Goal: Task Accomplishment & Management: Use online tool/utility

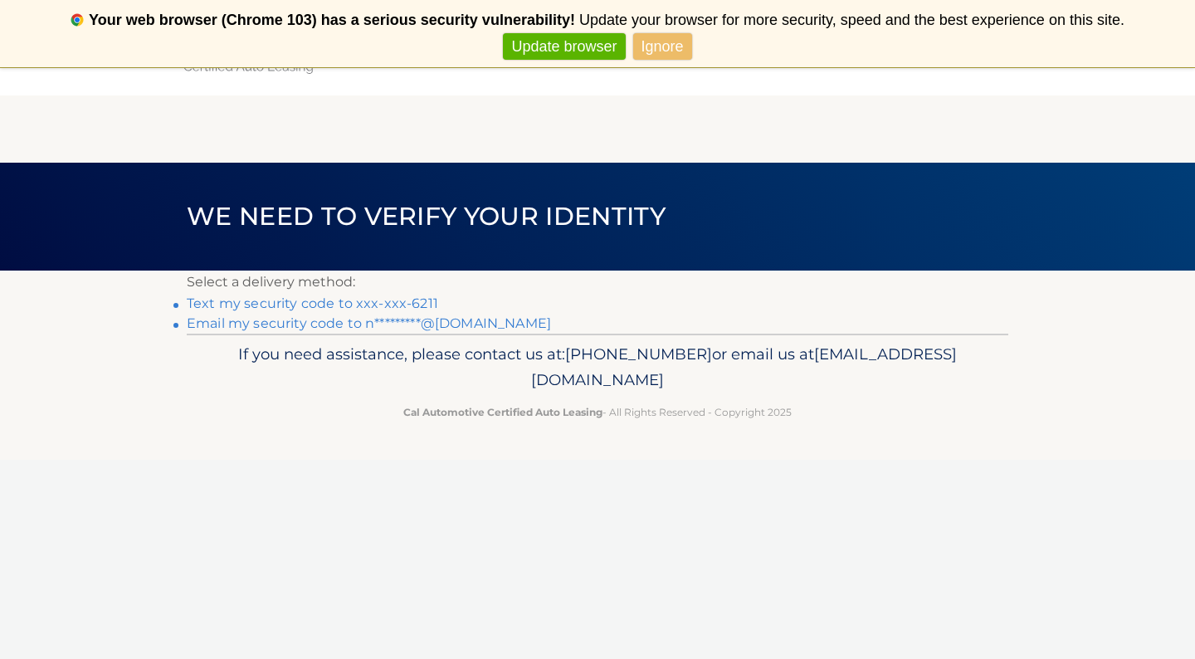
click at [324, 308] on link "Text my security code to xxx-xxx-6211" at bounding box center [312, 303] width 251 height 16
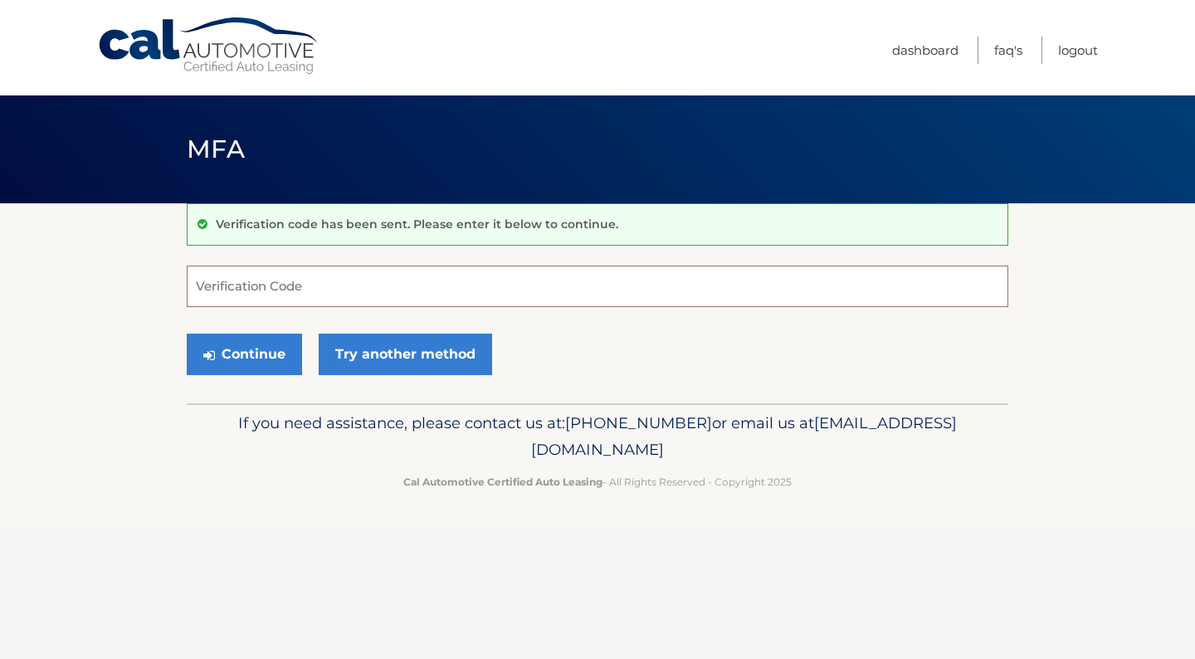
click at [310, 284] on input "Verification Code" at bounding box center [597, 286] width 821 height 41
type input "783330"
click at [242, 353] on button "Continue" at bounding box center [244, 354] width 115 height 41
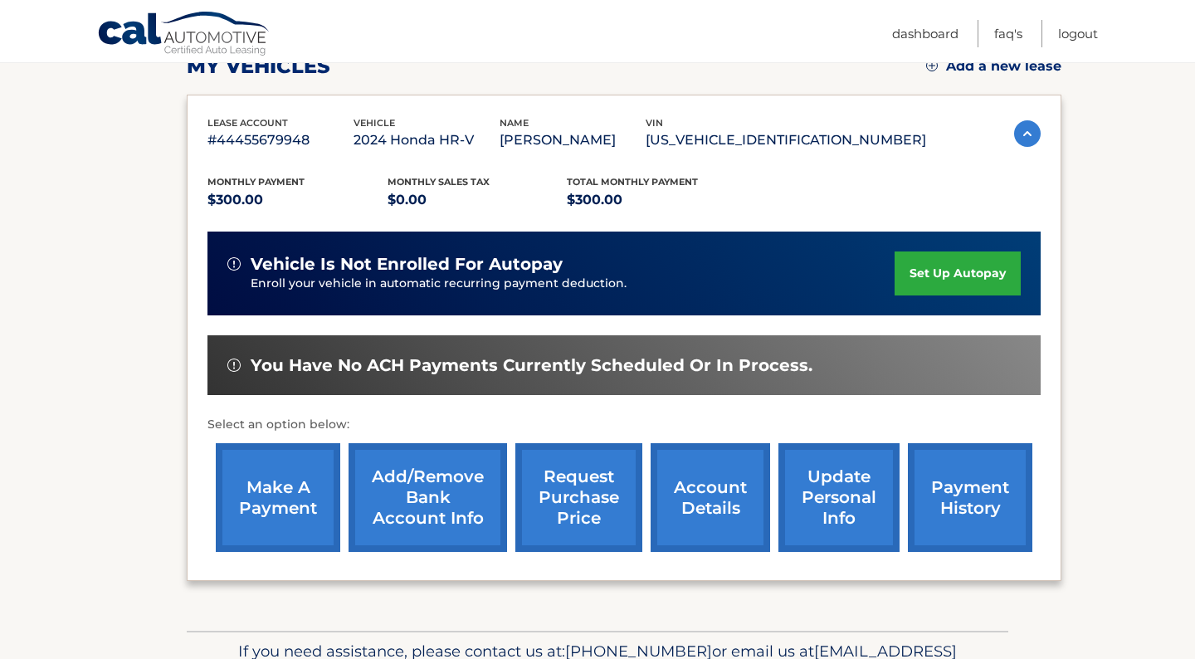
scroll to position [253, 0]
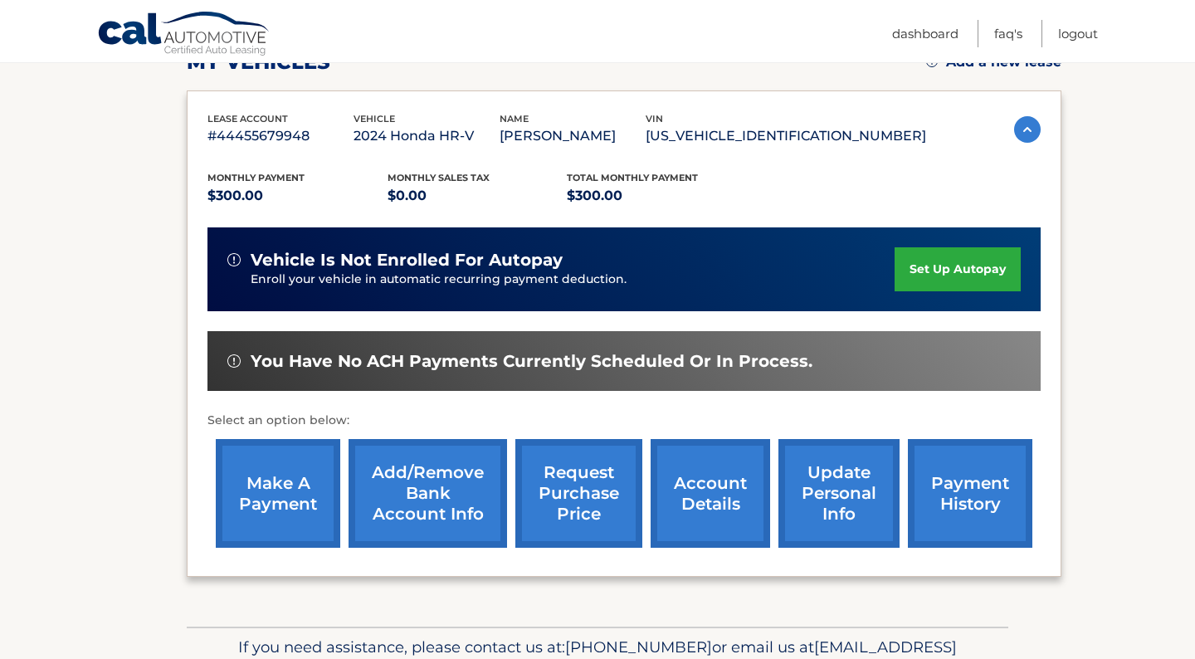
click at [296, 516] on link "make a payment" at bounding box center [278, 493] width 124 height 109
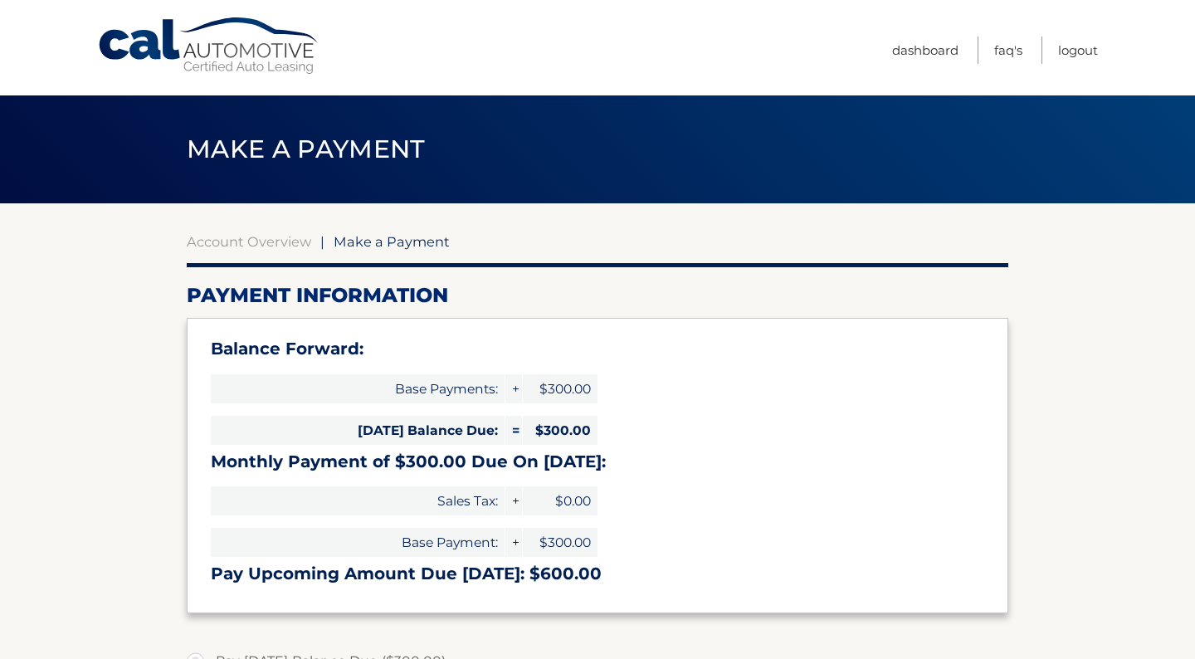
select select "NzllYWEwNzktY2ExMi00ZDJjLWJjOGUtOGVkNTM1M2U2MGI1"
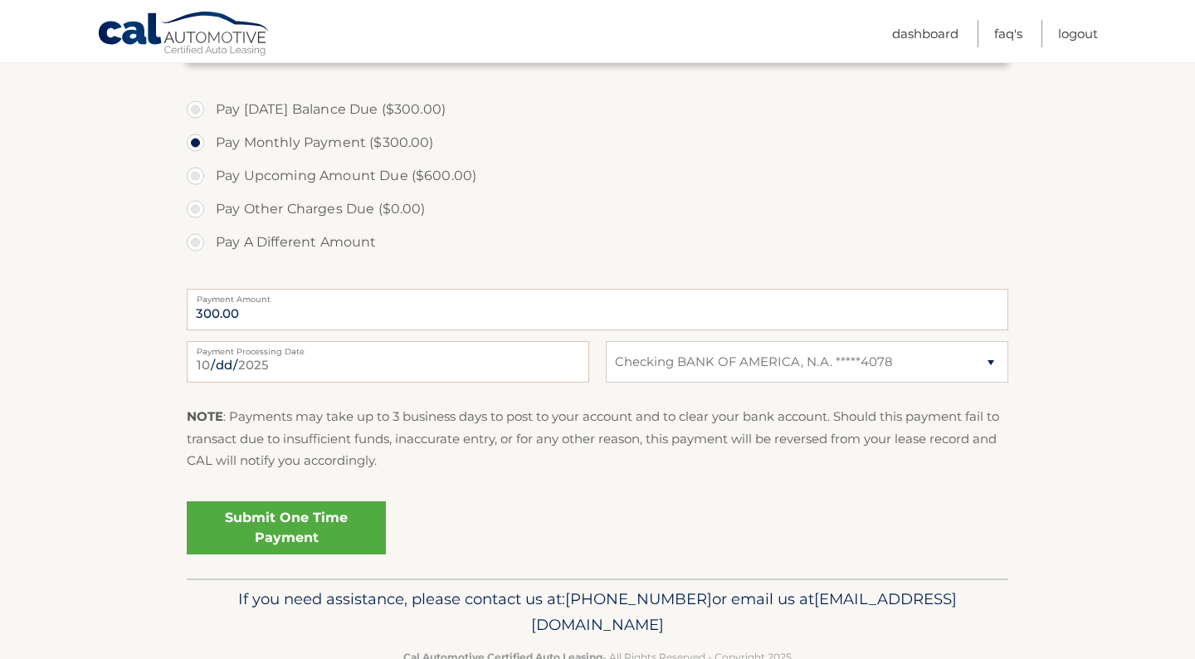
scroll to position [597, 0]
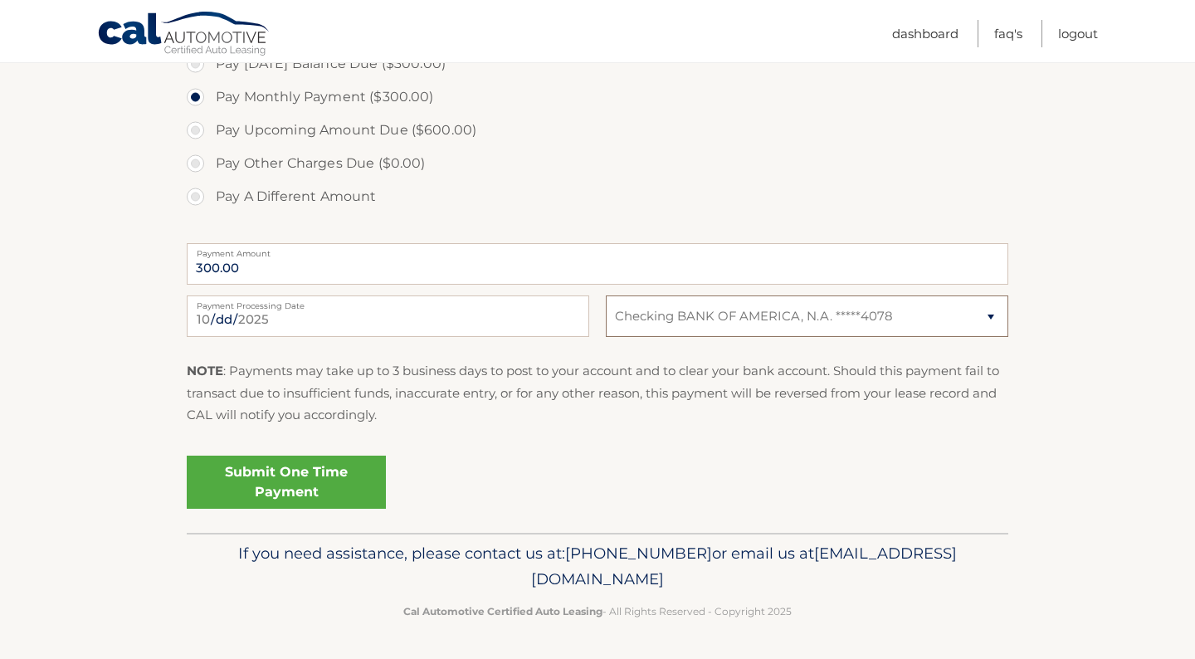
click at [688, 319] on select "Select Bank Account Checking BANK OF AMERICA, N.A. *****4078" at bounding box center [807, 315] width 402 height 41
click at [734, 314] on select "Select Bank Account Checking BANK OF AMERICA, N.A. *****4078" at bounding box center [807, 315] width 402 height 41
click at [329, 493] on link "Submit One Time Payment" at bounding box center [286, 482] width 199 height 53
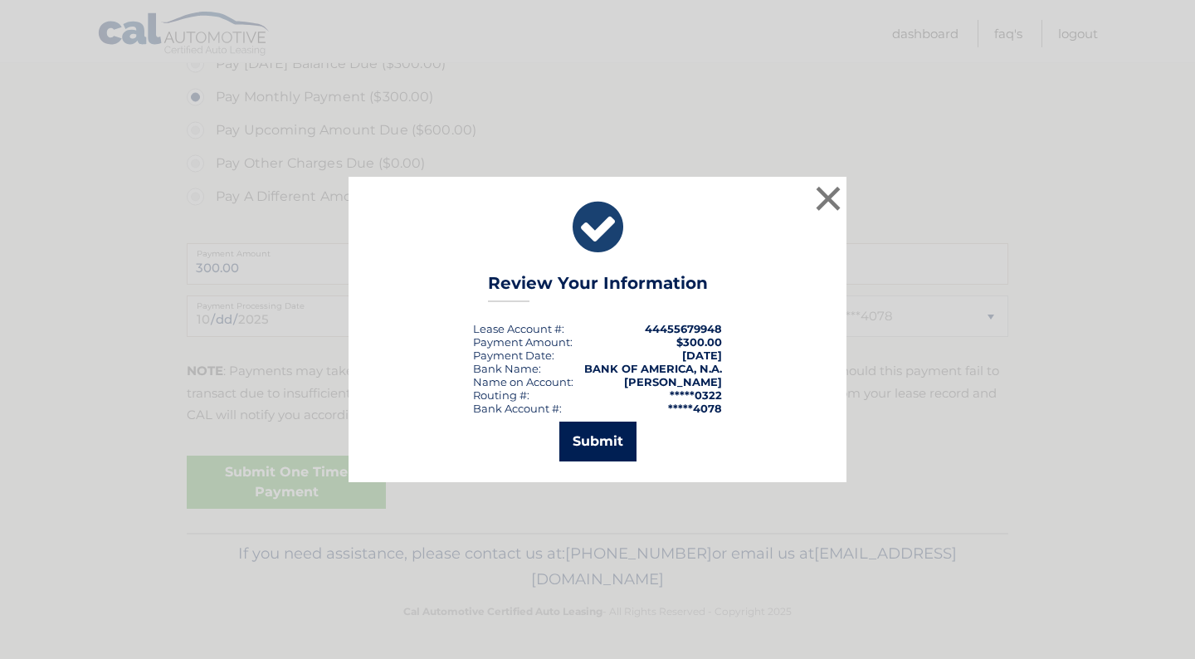
click at [619, 444] on button "Submit" at bounding box center [597, 442] width 77 height 40
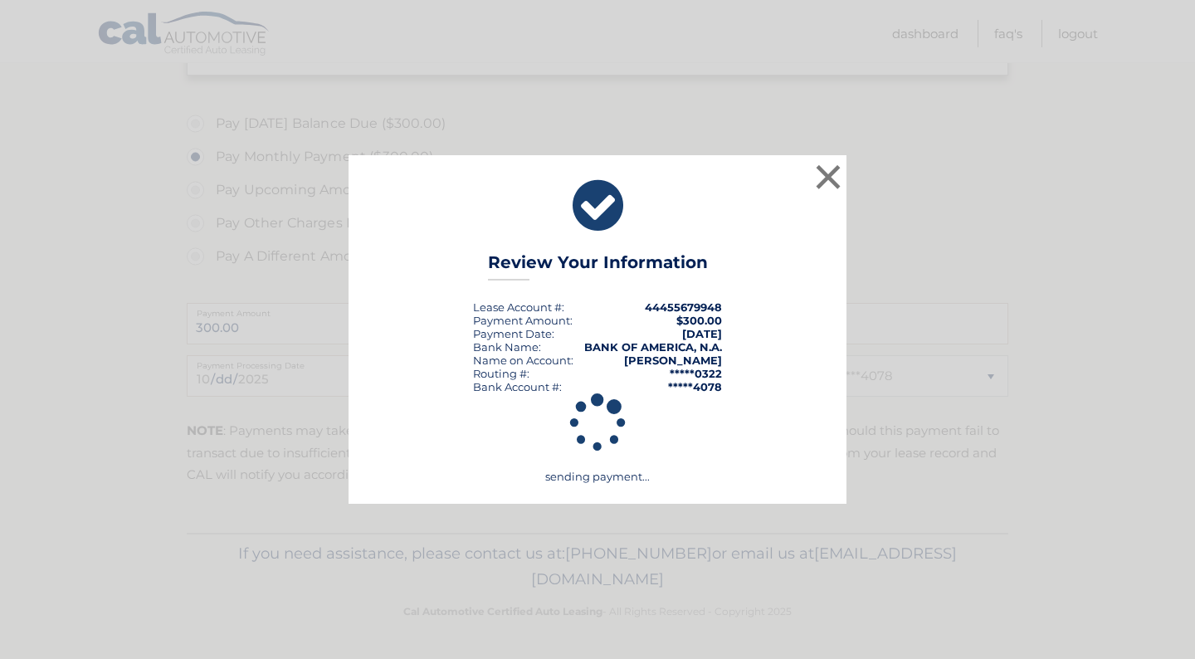
scroll to position [538, 0]
